Goal: Information Seeking & Learning: Compare options

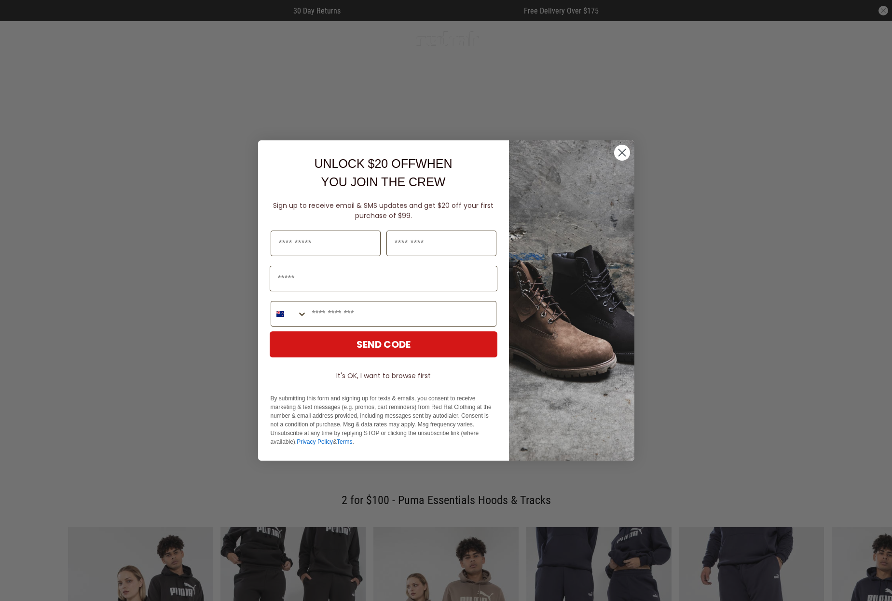
click at [619, 154] on circle "Close dialog" at bounding box center [622, 153] width 16 height 16
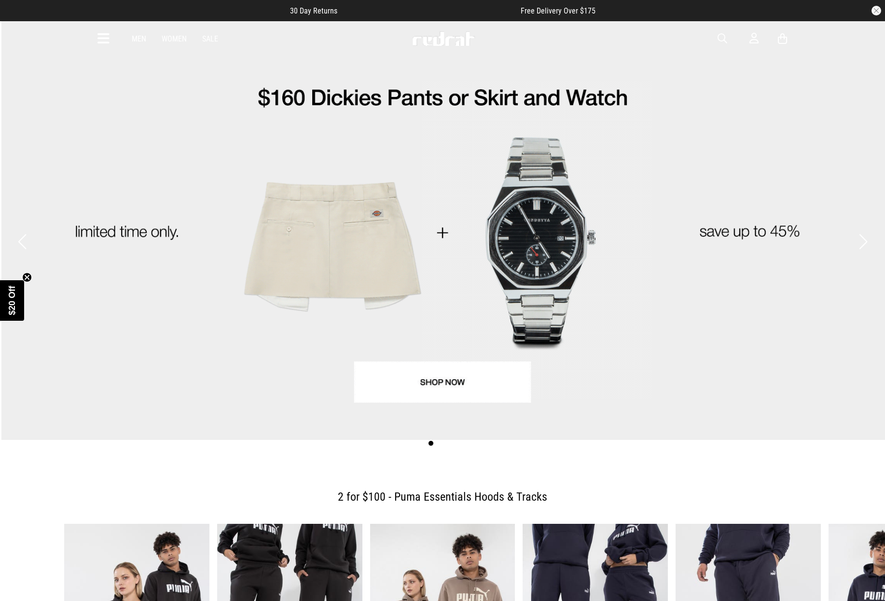
click at [104, 39] on icon at bounding box center [103, 39] width 12 height 16
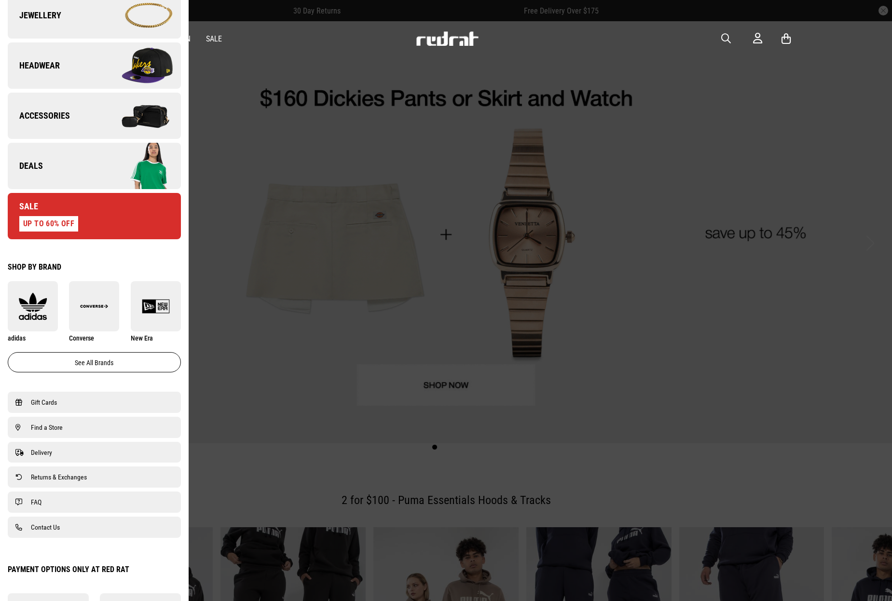
scroll to position [444, 0]
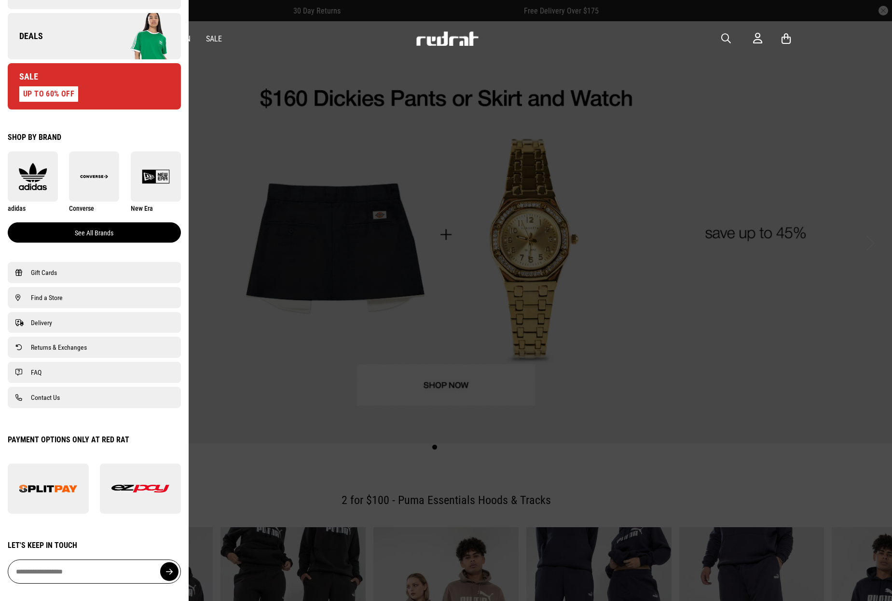
click at [96, 227] on link "See all brands" at bounding box center [94, 232] width 173 height 20
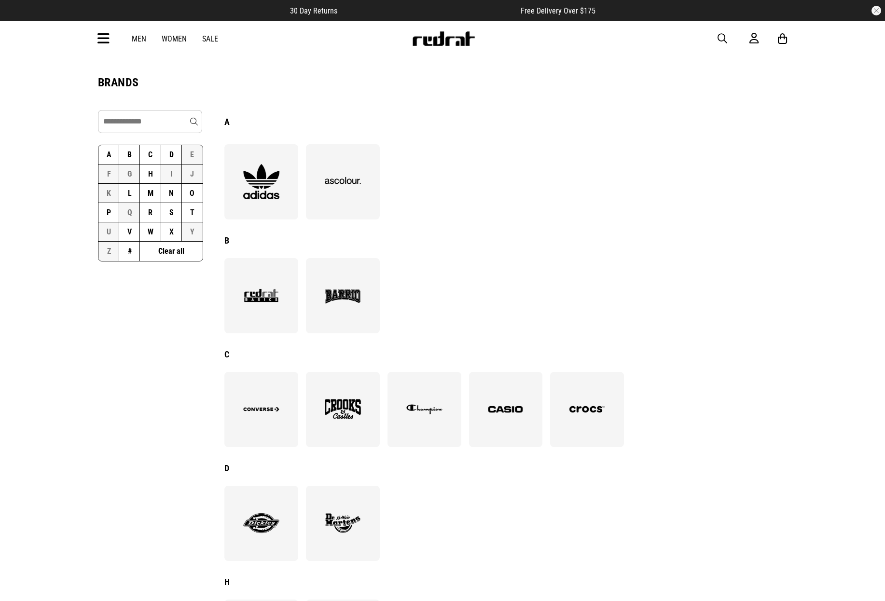
click at [152, 214] on button "R" at bounding box center [150, 212] width 21 height 19
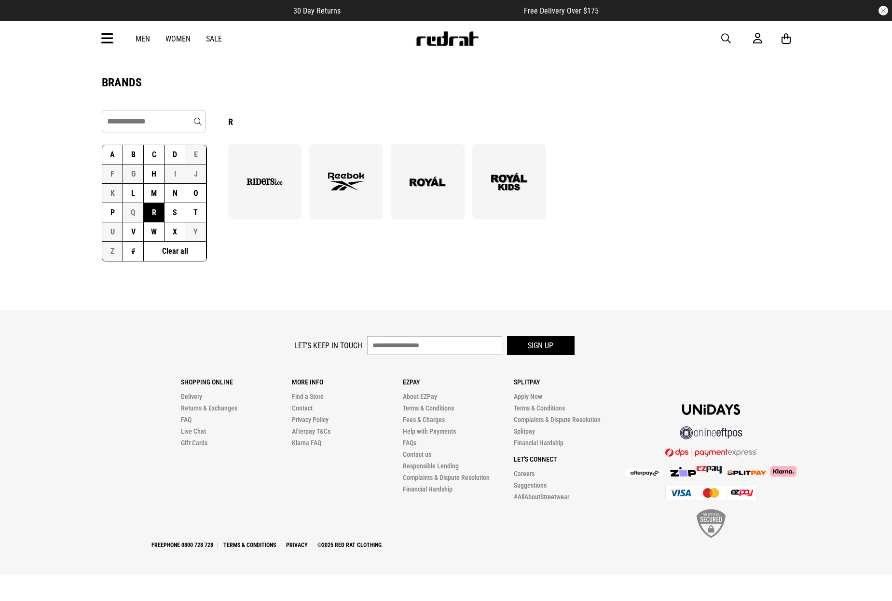
click at [433, 195] on img at bounding box center [427, 182] width 53 height 36
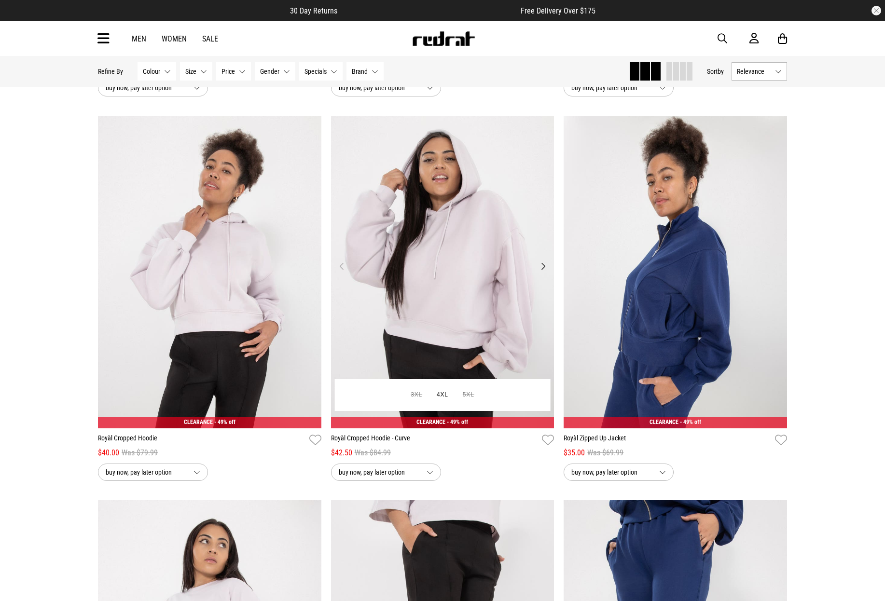
scroll to position [2310, 0]
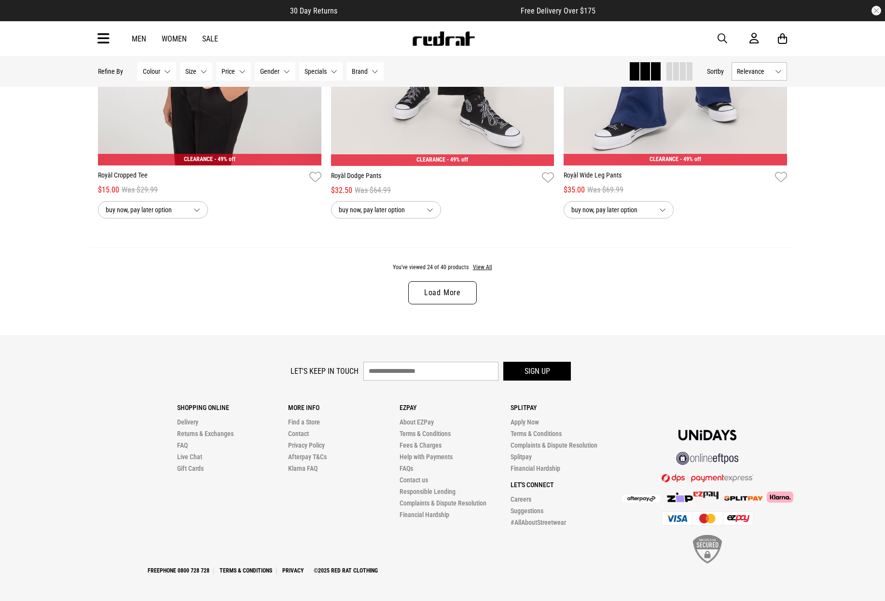
click at [433, 293] on link "Load More" at bounding box center [442, 292] width 69 height 23
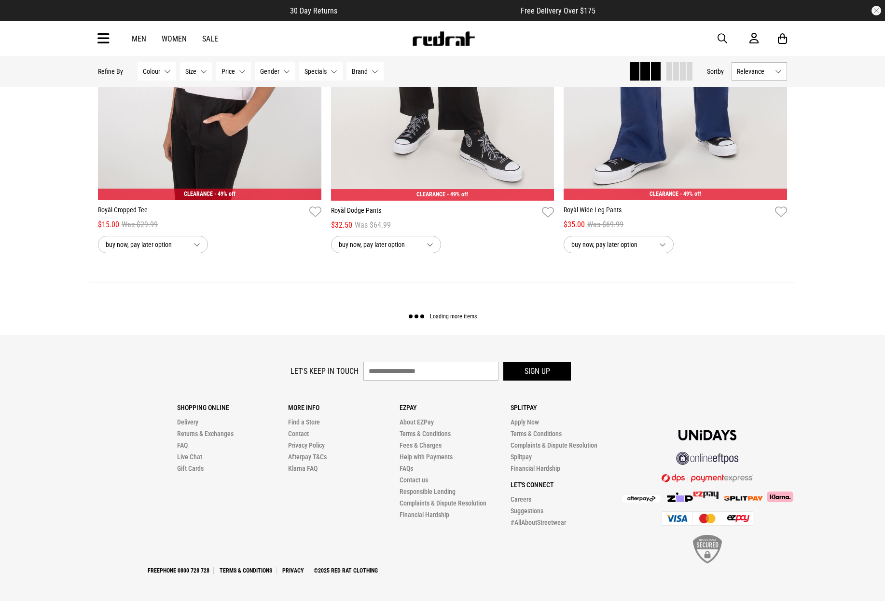
scroll to position [2975, 0]
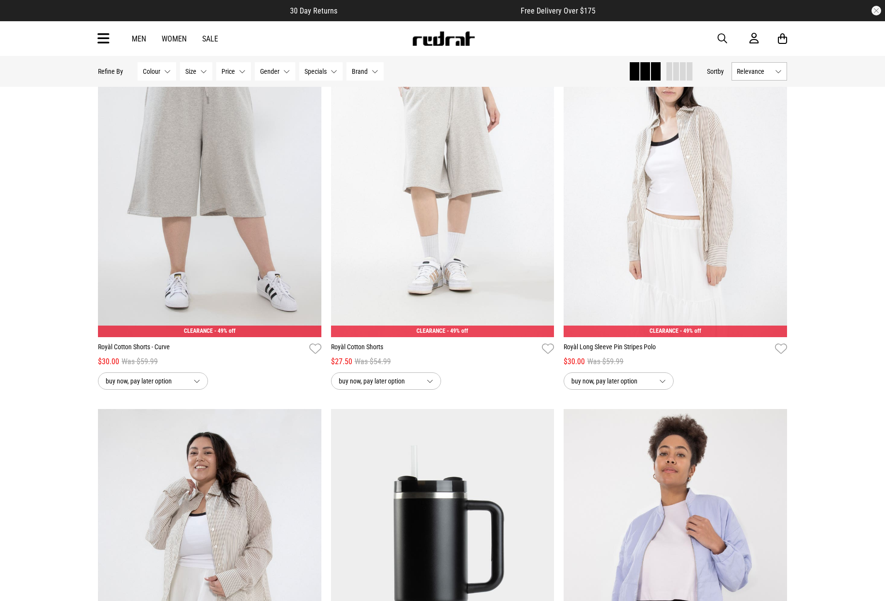
scroll to position [1292, 0]
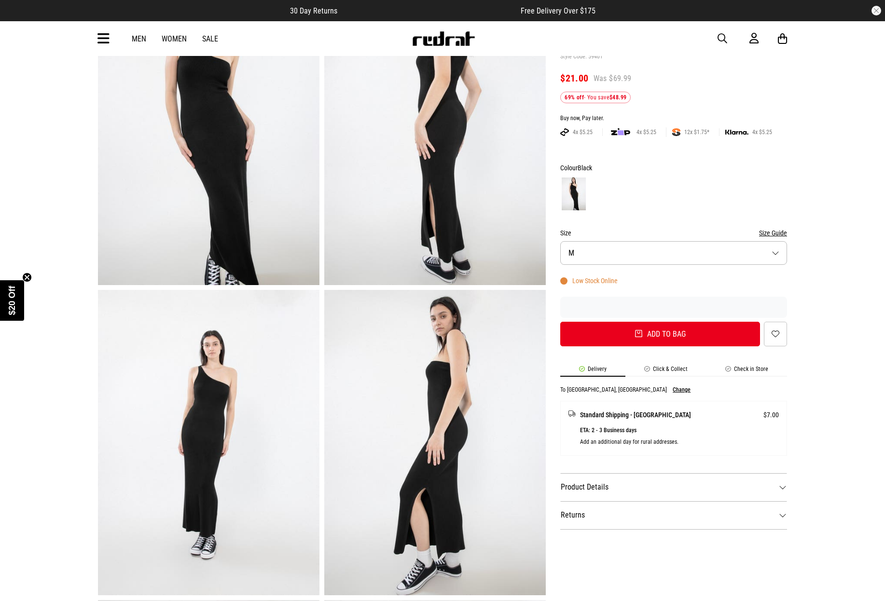
scroll to position [148, 0]
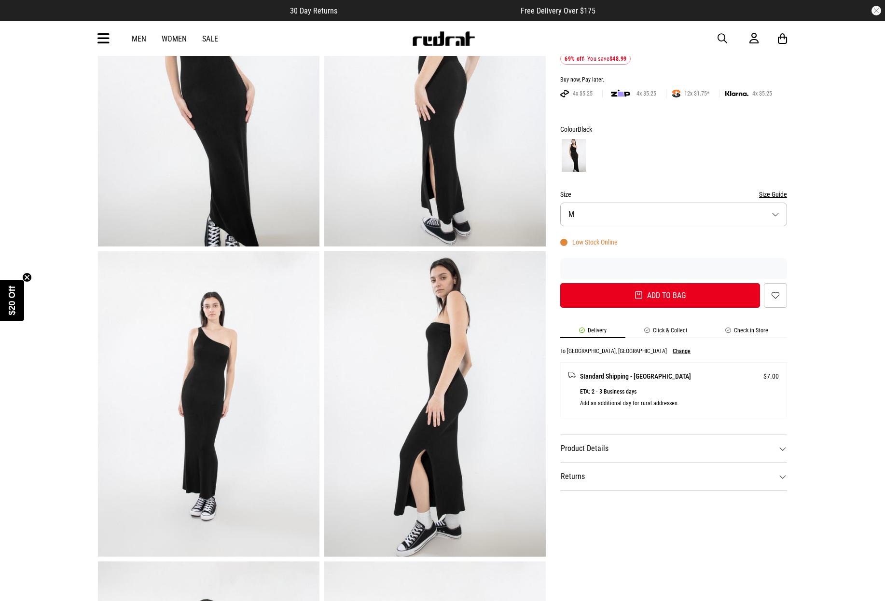
click at [280, 302] on img at bounding box center [208, 403] width 221 height 305
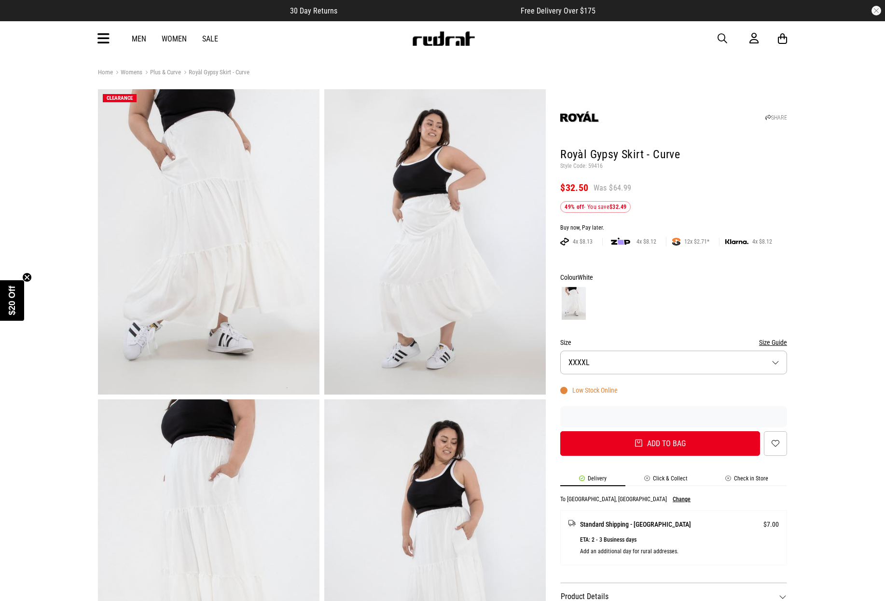
click at [300, 258] on img at bounding box center [208, 241] width 221 height 305
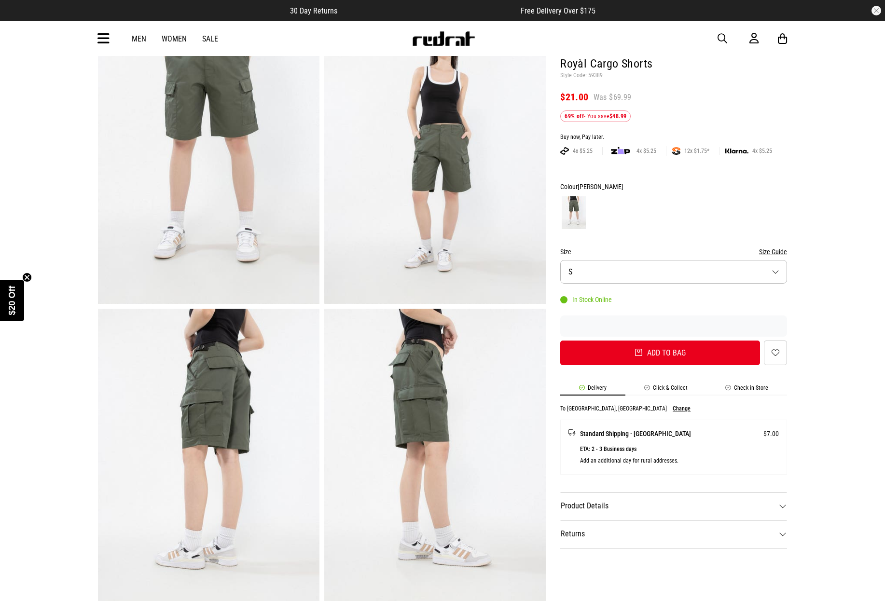
scroll to position [56, 0]
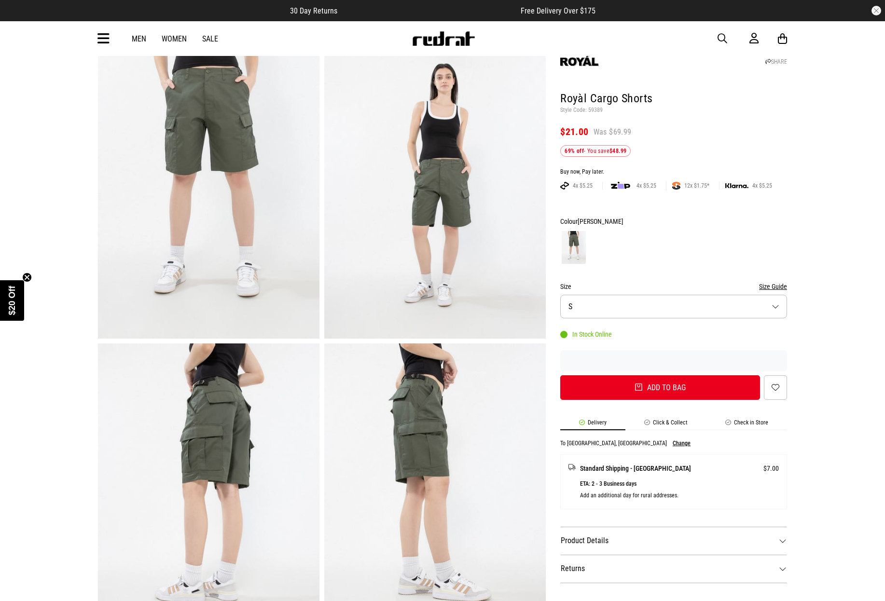
click at [259, 194] on img at bounding box center [208, 185] width 221 height 305
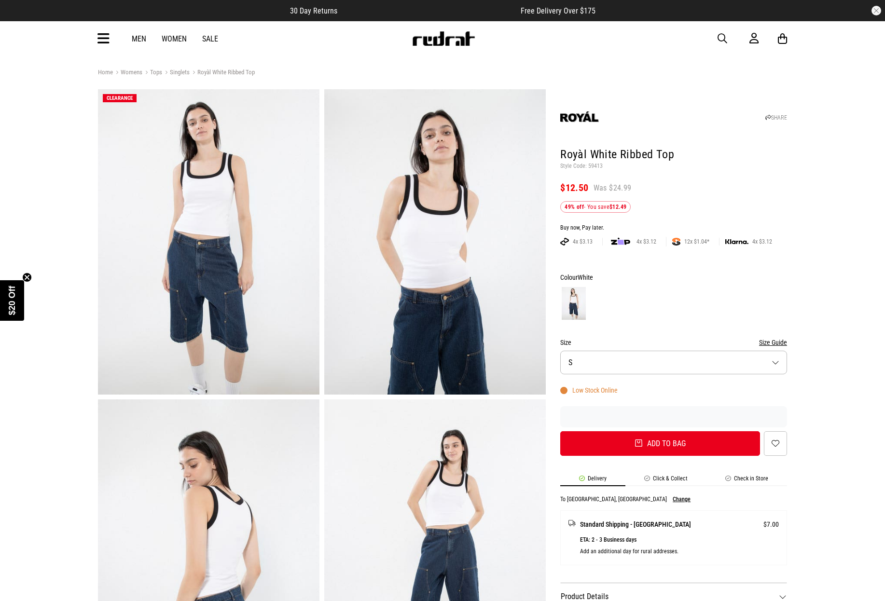
click at [207, 251] on img at bounding box center [208, 241] width 221 height 305
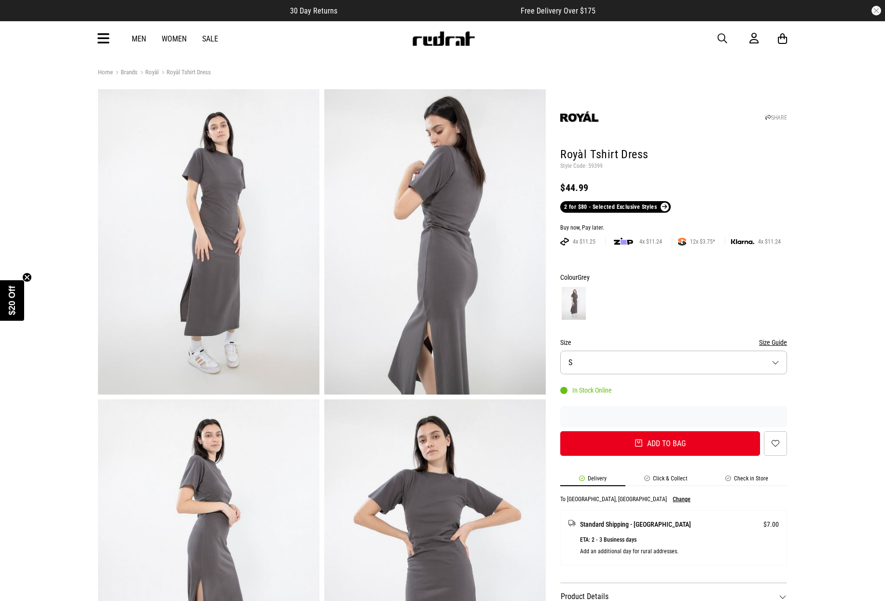
click at [231, 227] on img at bounding box center [208, 241] width 221 height 305
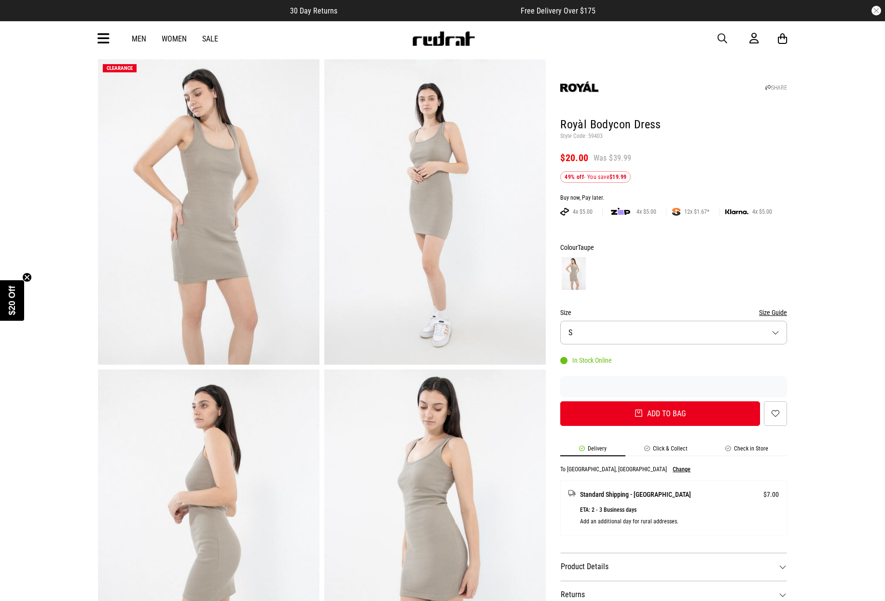
scroll to position [31, 0]
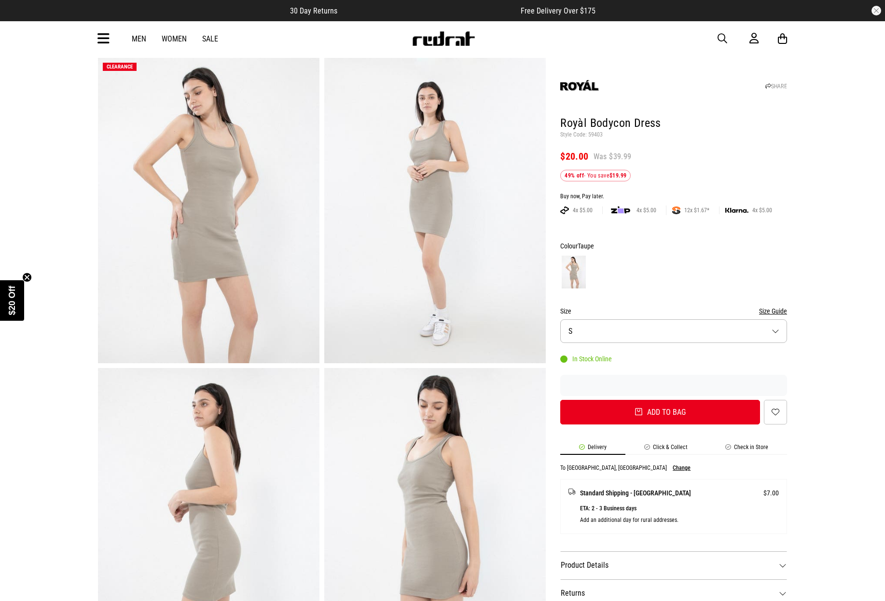
click at [241, 243] on img at bounding box center [208, 210] width 221 height 305
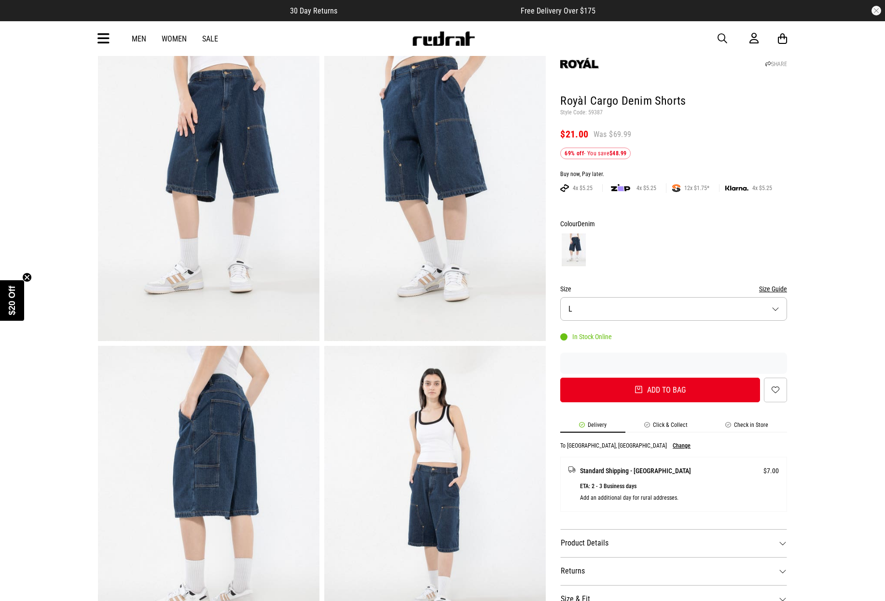
scroll to position [80, 0]
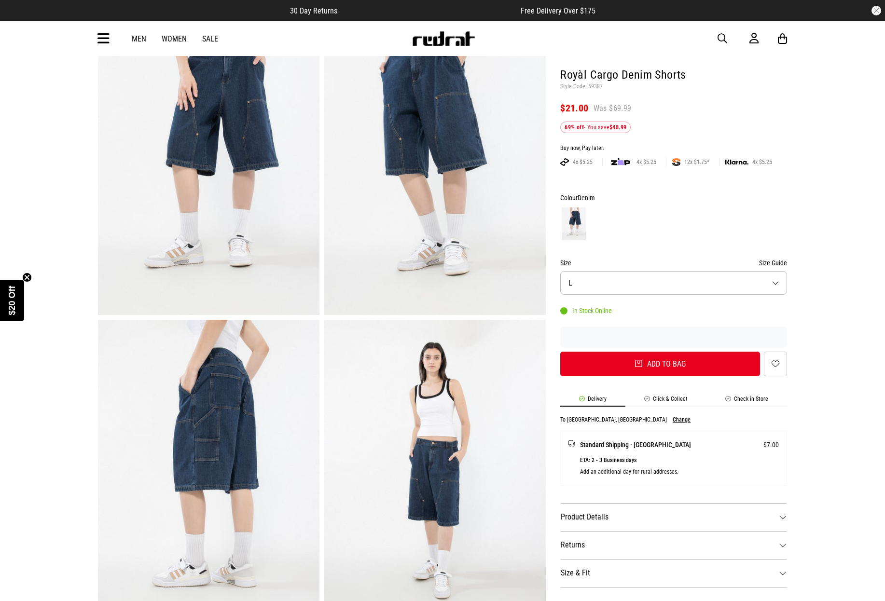
click at [236, 178] on img at bounding box center [208, 162] width 221 height 305
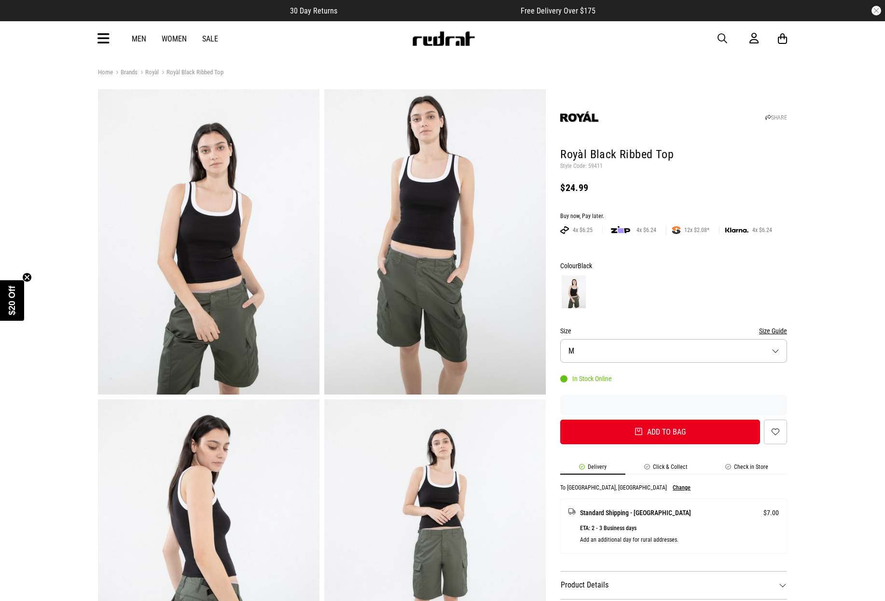
click at [402, 237] on img at bounding box center [434, 241] width 221 height 305
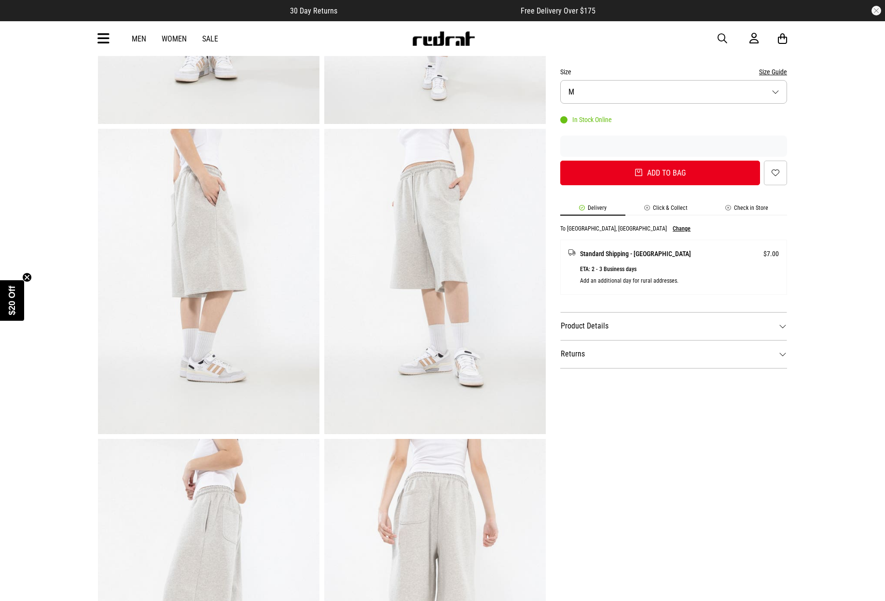
scroll to position [27, 0]
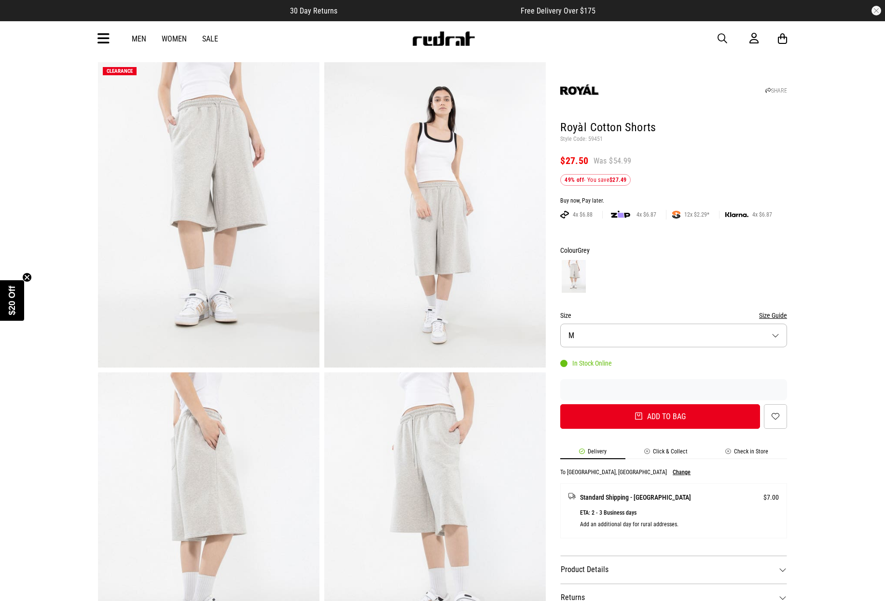
click at [447, 255] on img at bounding box center [434, 214] width 221 height 305
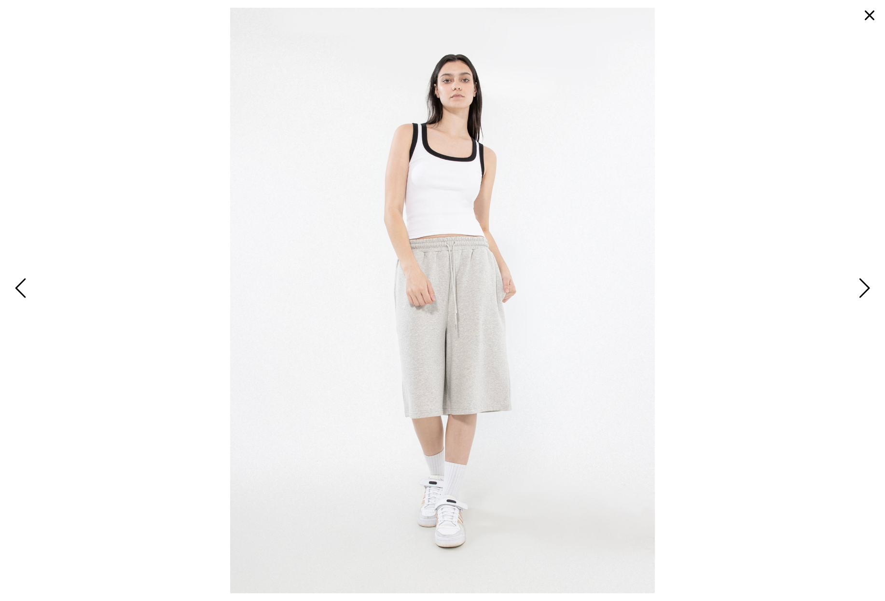
click at [866, 20] on button "button" at bounding box center [869, 15] width 23 height 23
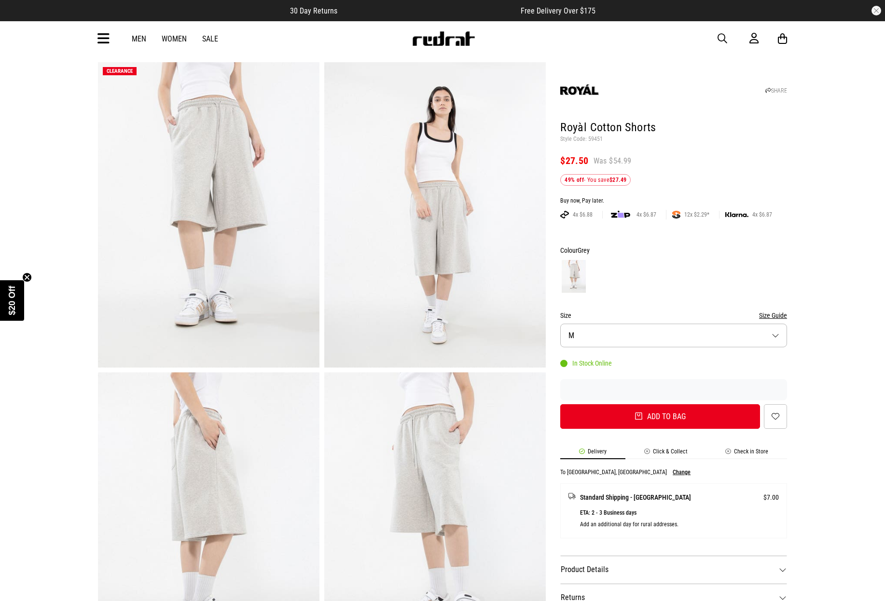
click at [256, 204] on img at bounding box center [208, 214] width 221 height 305
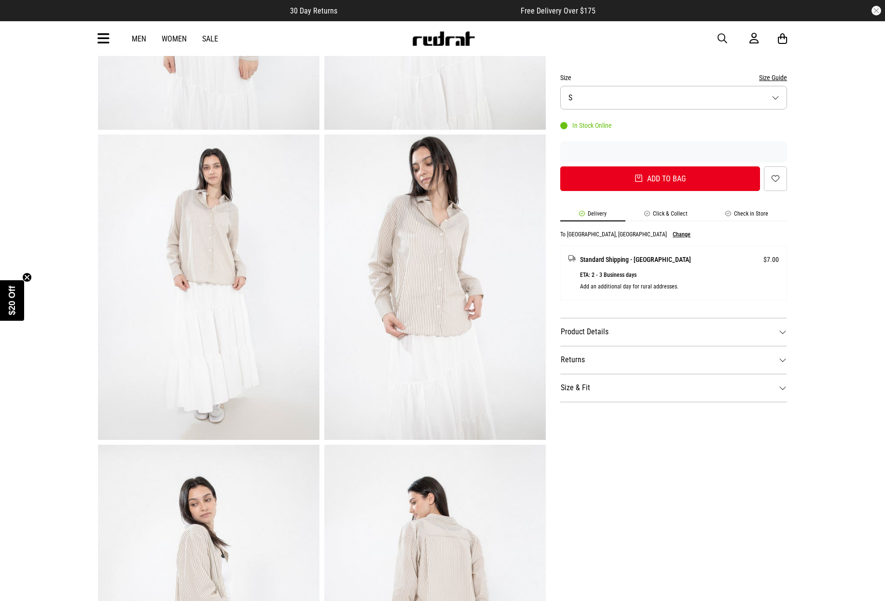
scroll to position [275, 0]
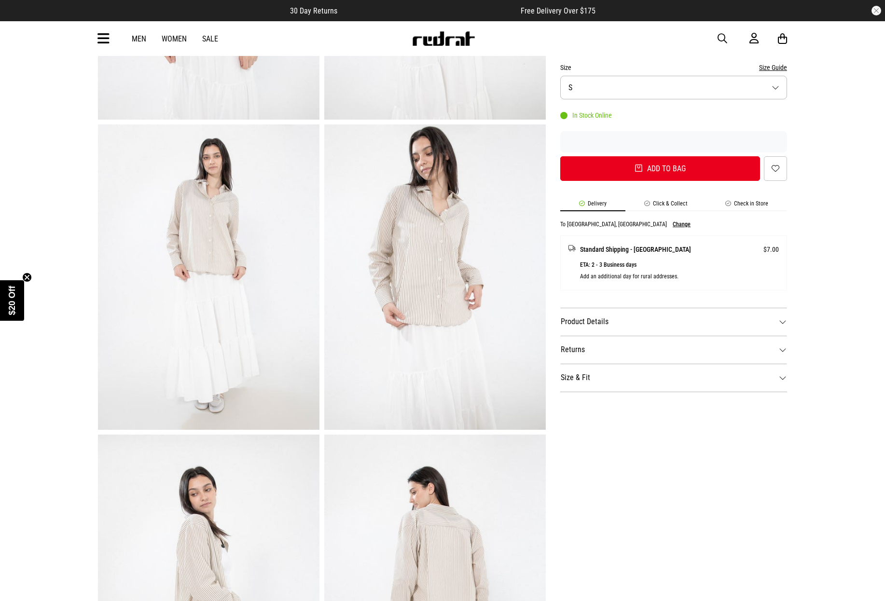
click at [413, 302] on img at bounding box center [434, 276] width 221 height 305
